Goal: Task Accomplishment & Management: Use online tool/utility

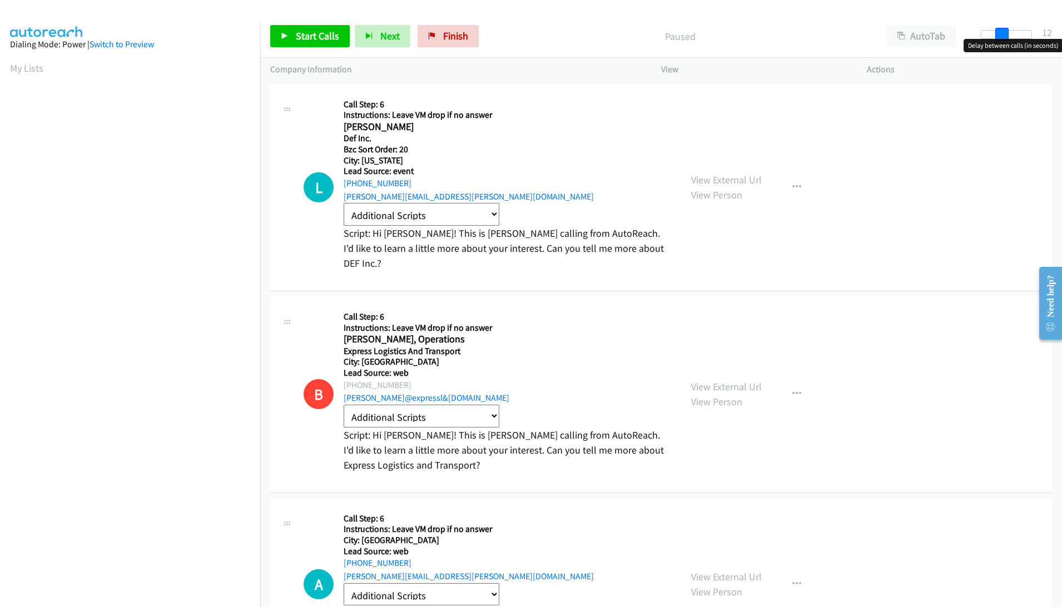
drag, startPoint x: 985, startPoint y: 34, endPoint x: 1005, endPoint y: 35, distance: 20.0
click at [1006, 35] on span at bounding box center [1001, 34] width 13 height 13
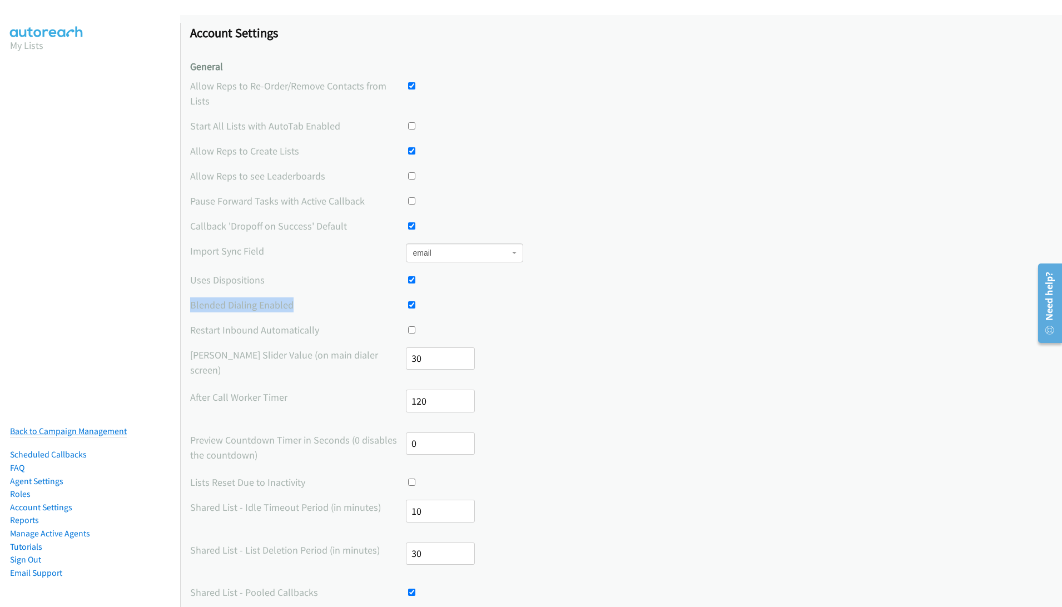
click at [86, 434] on link "Back to Campaign Management" at bounding box center [68, 431] width 117 height 11
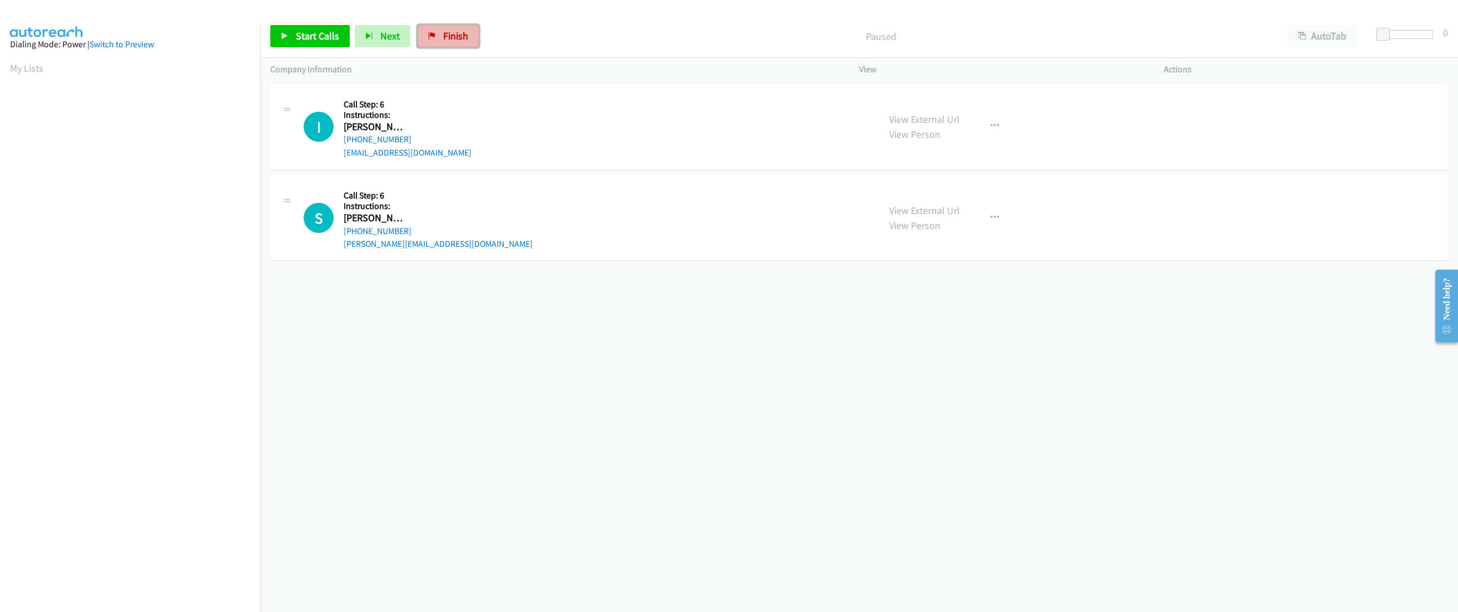
click at [448, 40] on span "Finish" at bounding box center [455, 35] width 25 height 13
click at [324, 38] on span "Start Calls" at bounding box center [317, 35] width 43 height 13
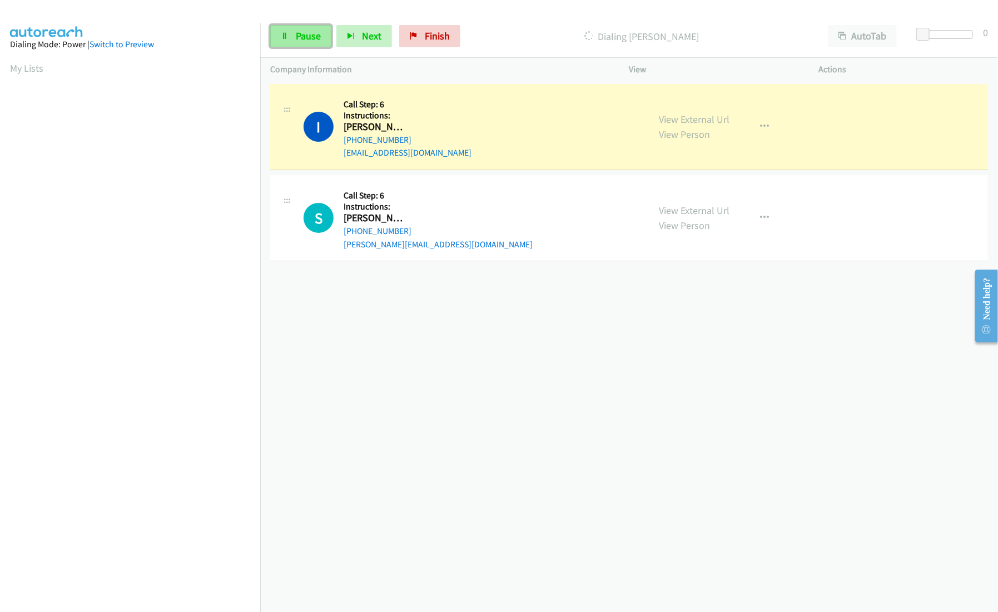
click at [304, 44] on link "Pause" at bounding box center [300, 36] width 61 height 22
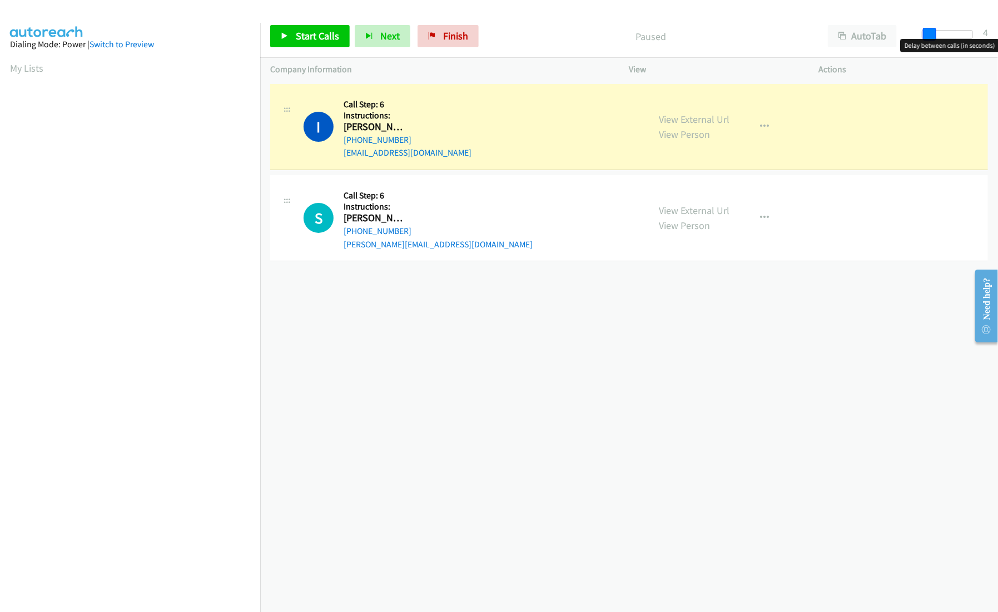
drag, startPoint x: 925, startPoint y: 35, endPoint x: 932, endPoint y: 35, distance: 7.2
click at [932, 35] on span at bounding box center [929, 34] width 13 height 13
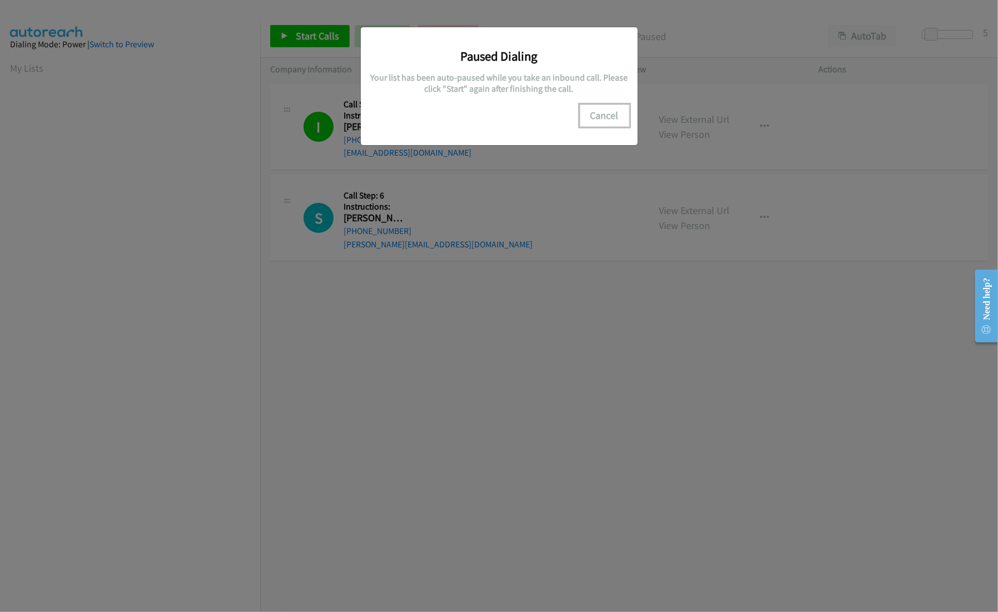
click at [588, 112] on button "Cancel" at bounding box center [604, 116] width 49 height 22
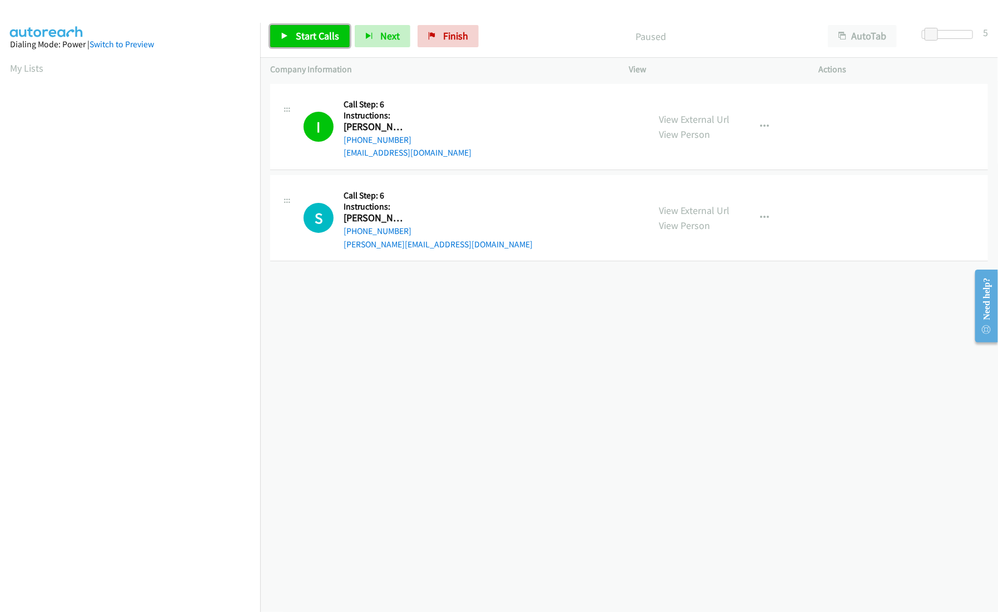
click at [322, 41] on span "Start Calls" at bounding box center [317, 35] width 43 height 13
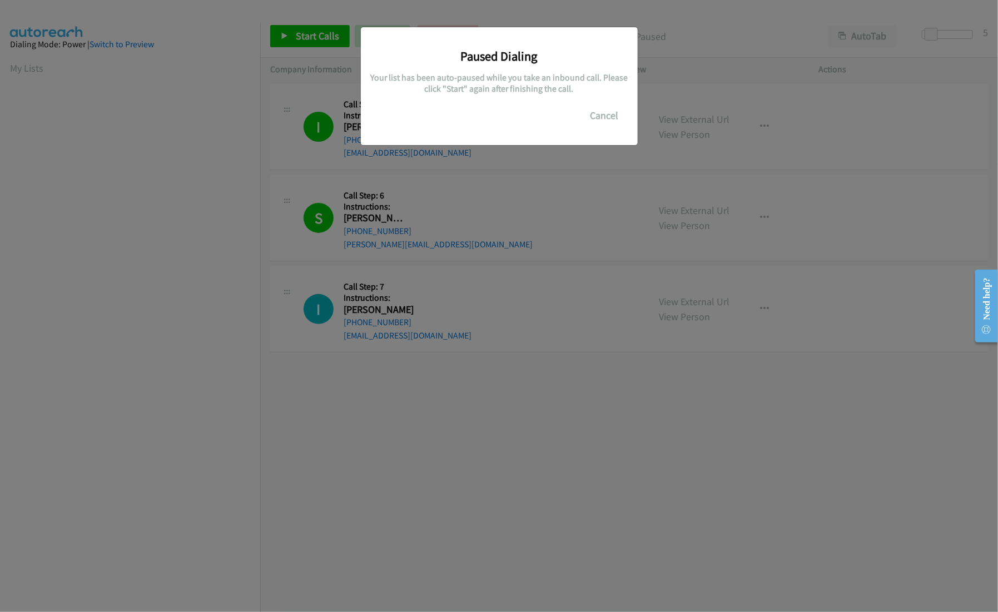
click at [218, 420] on div "Paused Dialing Your list has been auto-paused while you take an inbound call. P…" at bounding box center [499, 311] width 998 height 602
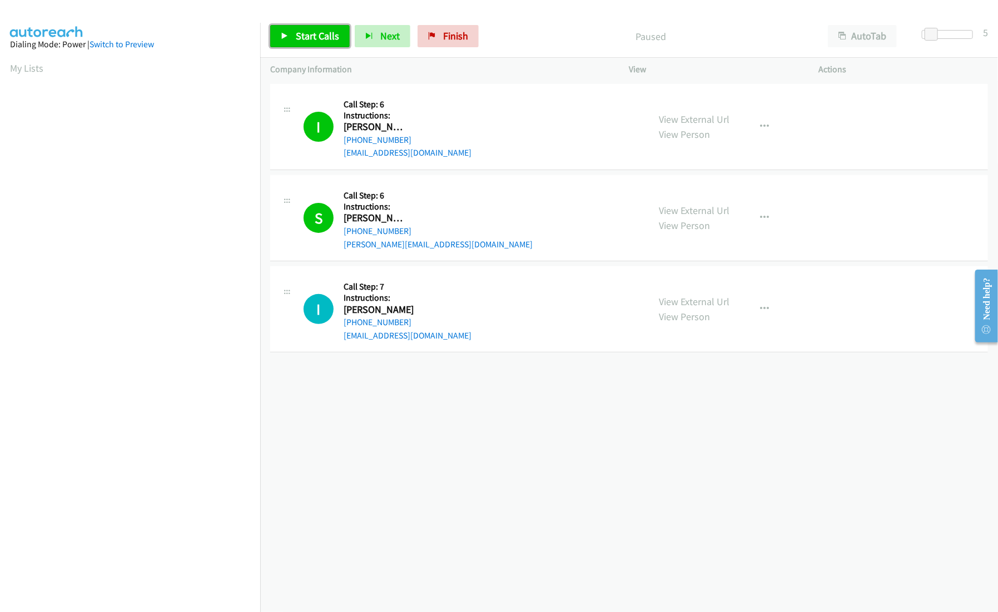
click at [307, 43] on link "Start Calls" at bounding box center [309, 36] width 79 height 22
click at [299, 45] on link "Pause" at bounding box center [300, 36] width 61 height 22
click at [299, 45] on link "Start Calls" at bounding box center [309, 36] width 79 height 22
click at [304, 44] on link "Pause" at bounding box center [300, 36] width 61 height 22
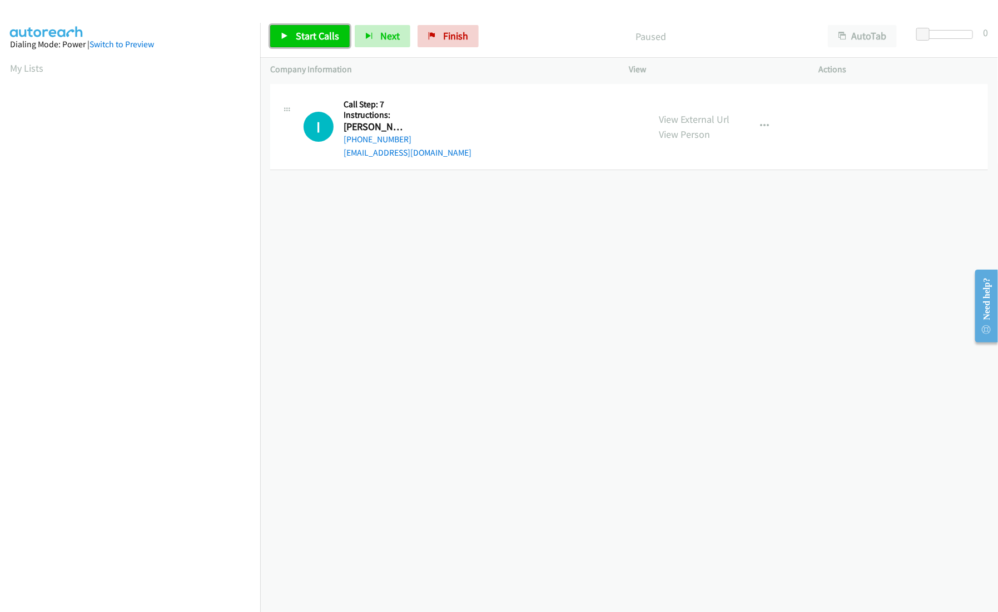
click at [309, 46] on link "Start Calls" at bounding box center [309, 36] width 79 height 22
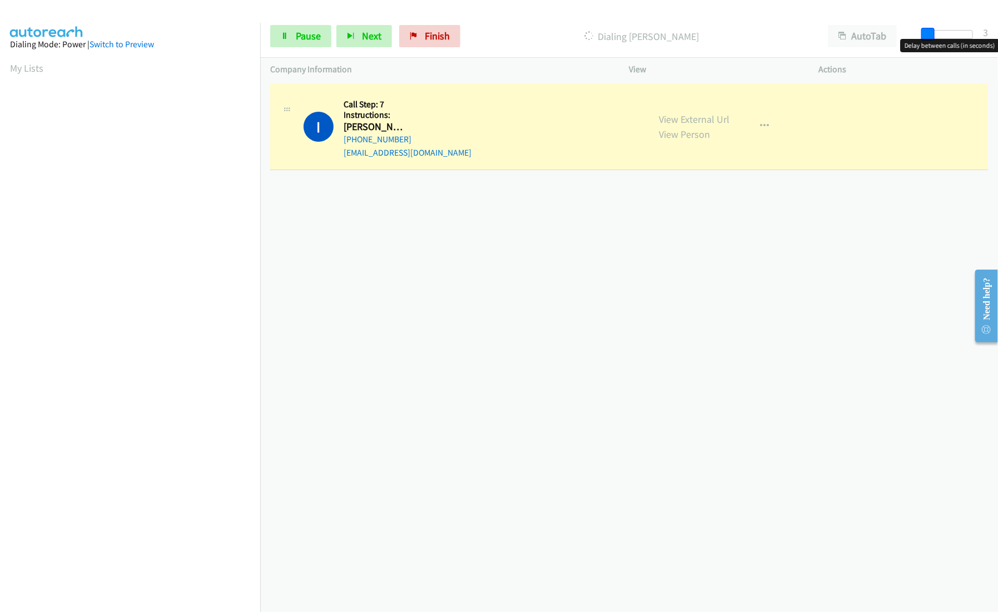
click at [930, 38] on span at bounding box center [927, 34] width 13 height 13
click at [932, 38] on span at bounding box center [929, 34] width 13 height 13
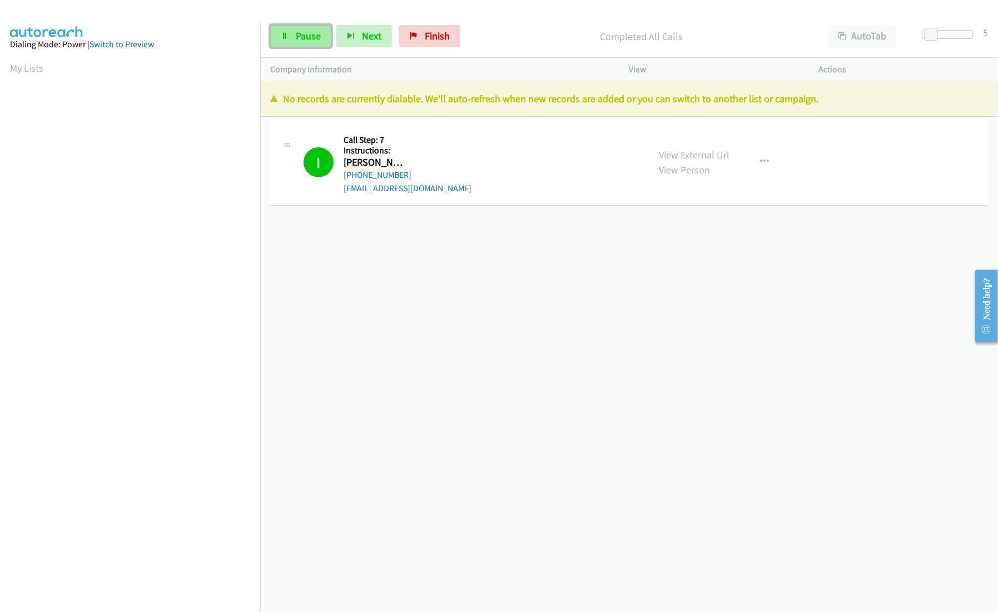
click at [305, 32] on span "Pause" at bounding box center [308, 35] width 25 height 13
drag, startPoint x: 396, startPoint y: 33, endPoint x: 430, endPoint y: 39, distance: 34.4
click at [430, 39] on div "Start Calls Pause Next Finish" at bounding box center [376, 36] width 213 height 22
click at [430, 39] on icon at bounding box center [432, 37] width 8 height 8
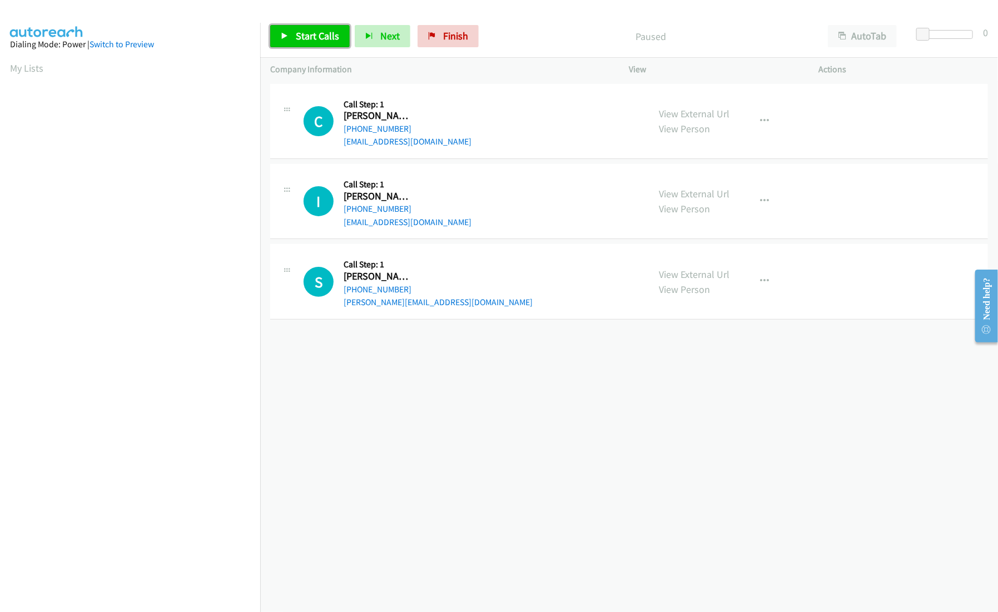
click at [317, 39] on span "Start Calls" at bounding box center [317, 35] width 43 height 13
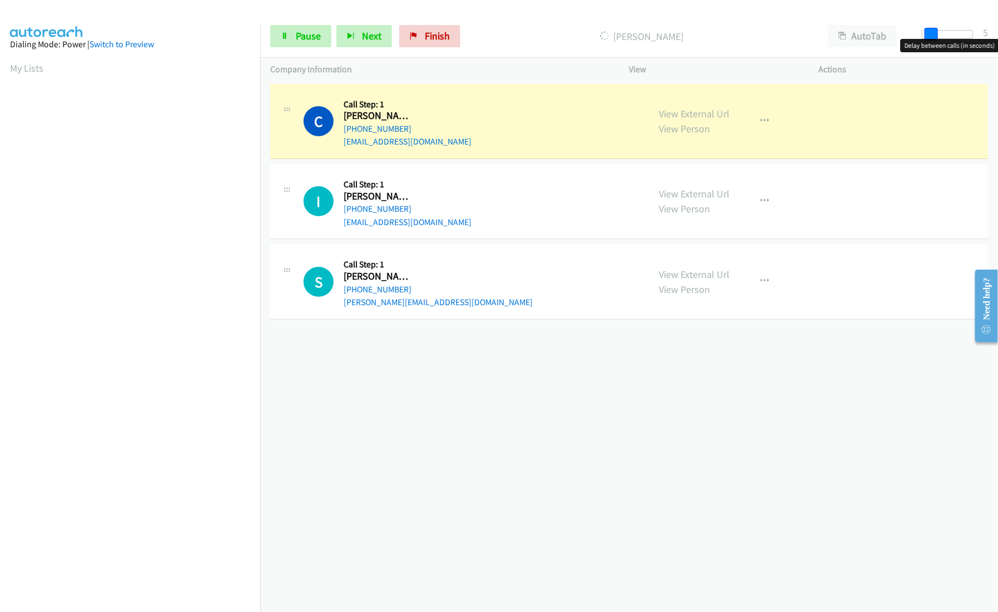
drag, startPoint x: 922, startPoint y: 33, endPoint x: 930, endPoint y: 33, distance: 7.8
click at [930, 33] on span at bounding box center [931, 34] width 13 height 13
click at [317, 41] on span "Pause" at bounding box center [308, 35] width 25 height 13
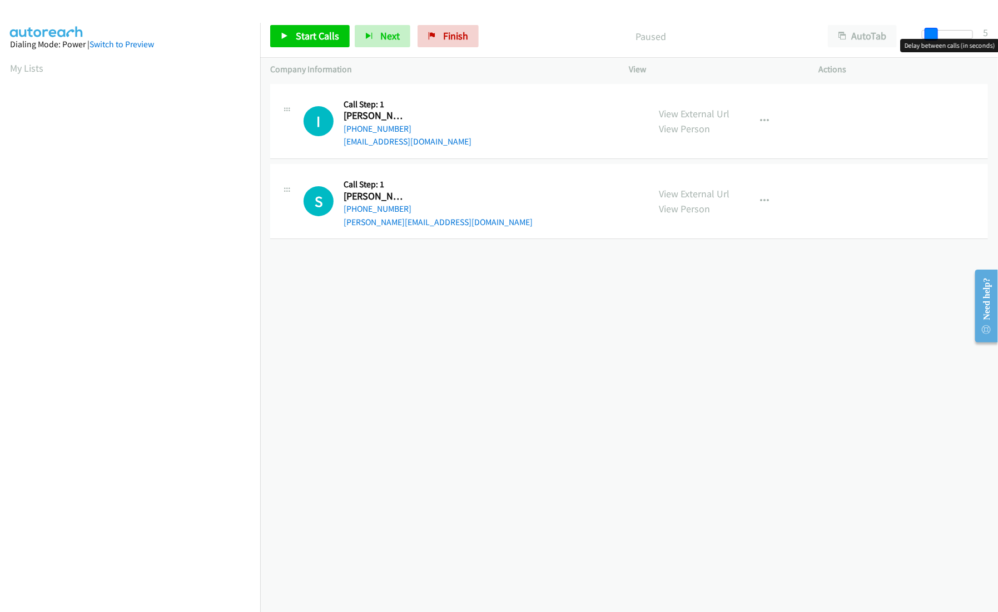
drag, startPoint x: 917, startPoint y: 39, endPoint x: 925, endPoint y: 40, distance: 7.2
click at [925, 40] on body "Start Calls Pause Next Finish Paused AutoTab AutoTab 5 Company Information Info…" at bounding box center [499, 26] width 998 height 53
click at [318, 44] on link "Start Calls" at bounding box center [309, 36] width 79 height 22
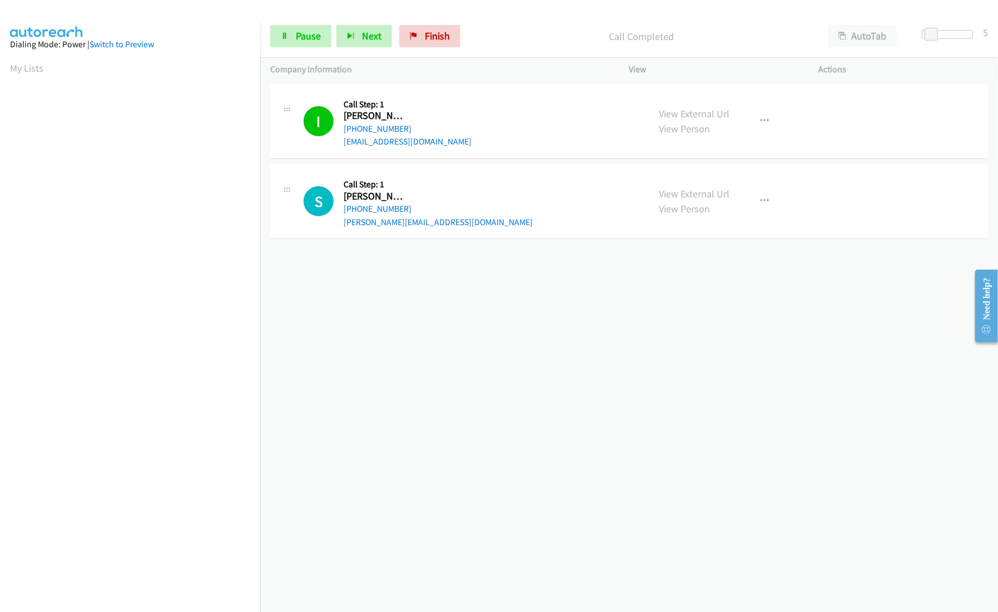
scroll to position [3, 0]
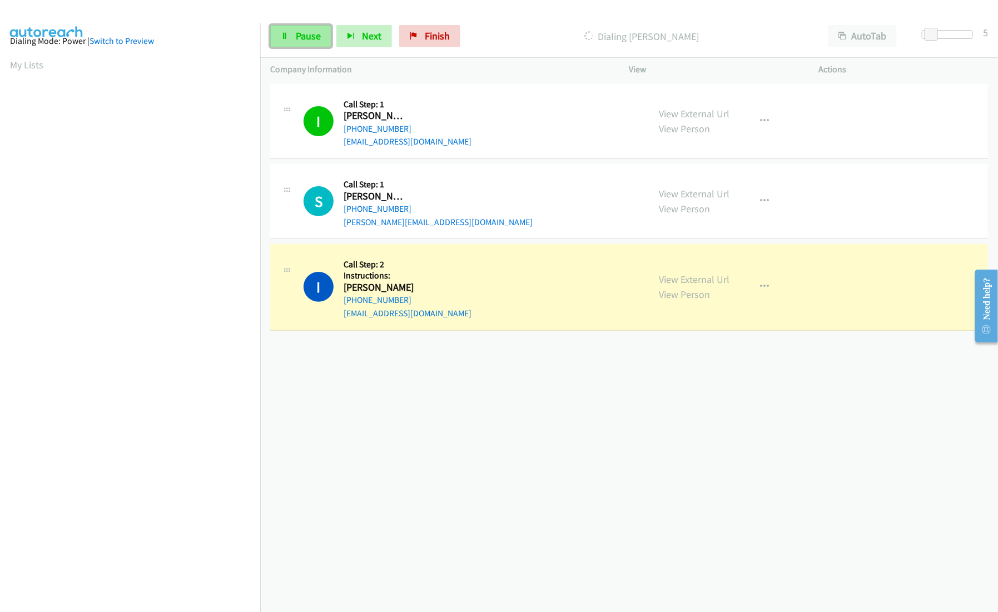
click at [307, 37] on span "Pause" at bounding box center [308, 35] width 25 height 13
